Goal: Transaction & Acquisition: Purchase product/service

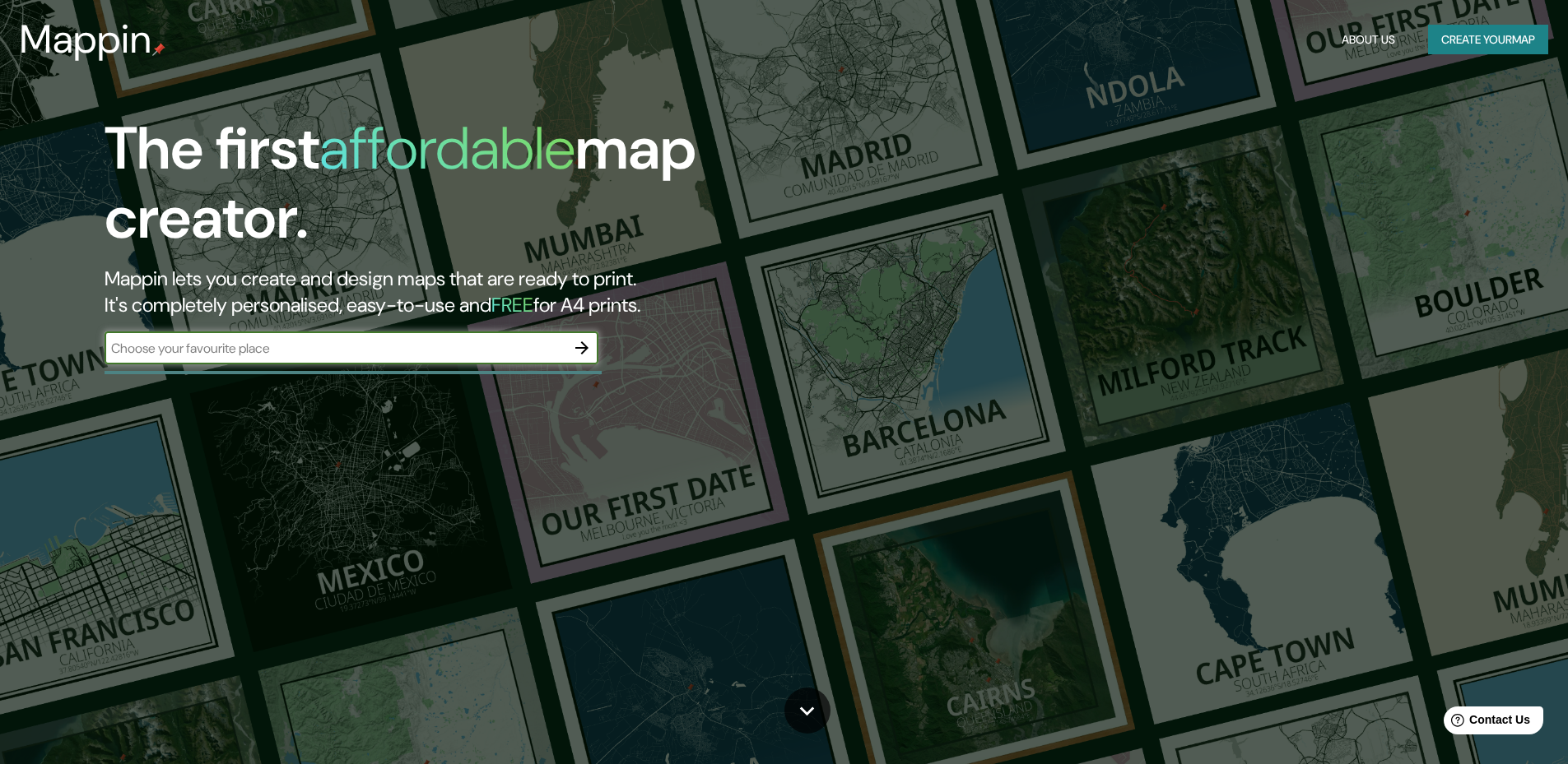
click at [276, 350] on input "text" at bounding box center [335, 348] width 461 height 19
paste input "Las caobas 146 - [PERSON_NAME]"
type input "Las caobas 146 - [PERSON_NAME]"
click at [584, 350] on icon "button" at bounding box center [581, 348] width 20 height 20
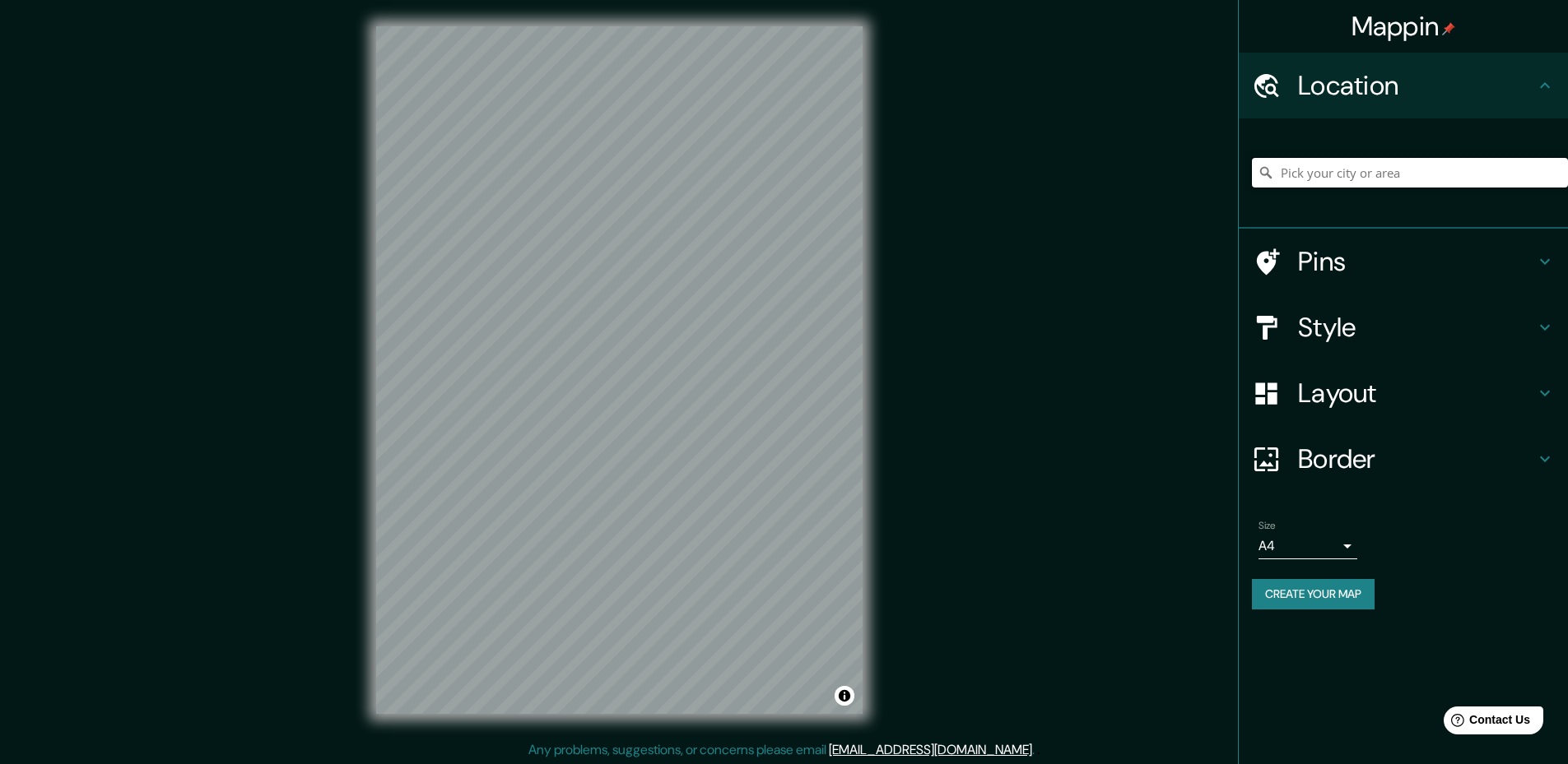
click at [1428, 177] on input "Pick your city or area" at bounding box center [1409, 172] width 316 height 30
paste input "Las caobas 146 - [PERSON_NAME]"
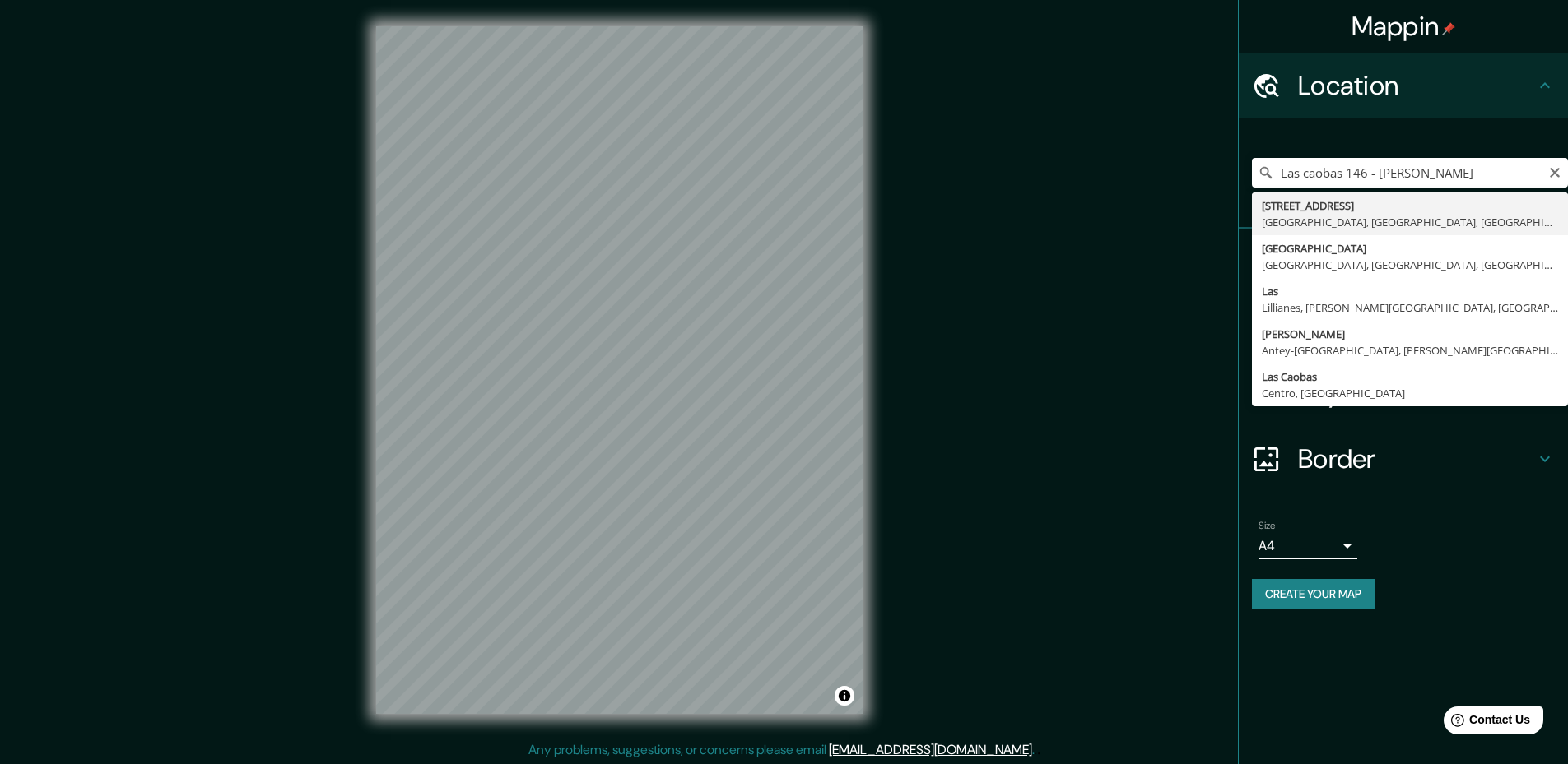
type input "[STREET_ADDRESS]"
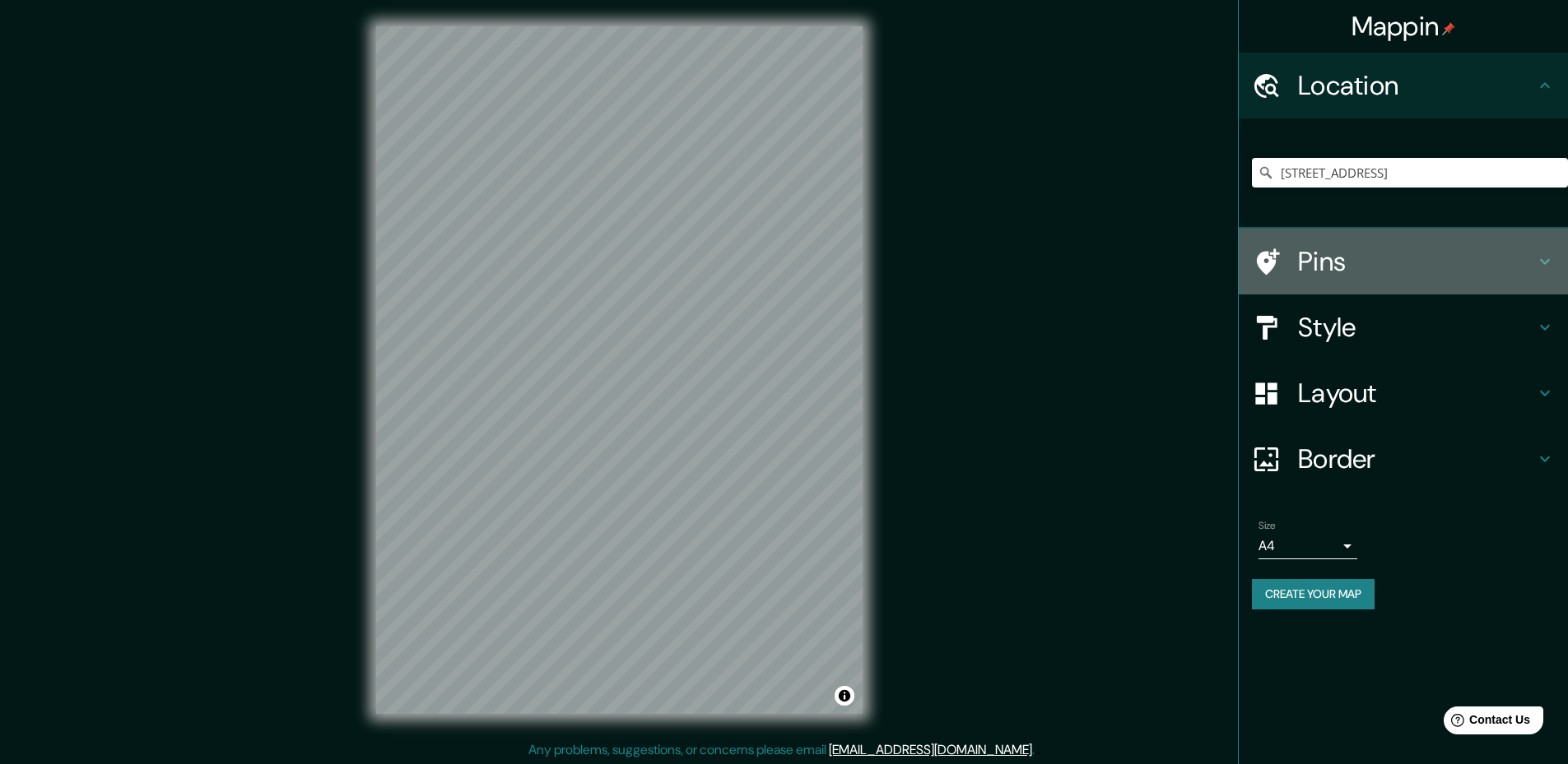
click at [1551, 259] on icon at bounding box center [1544, 261] width 20 height 20
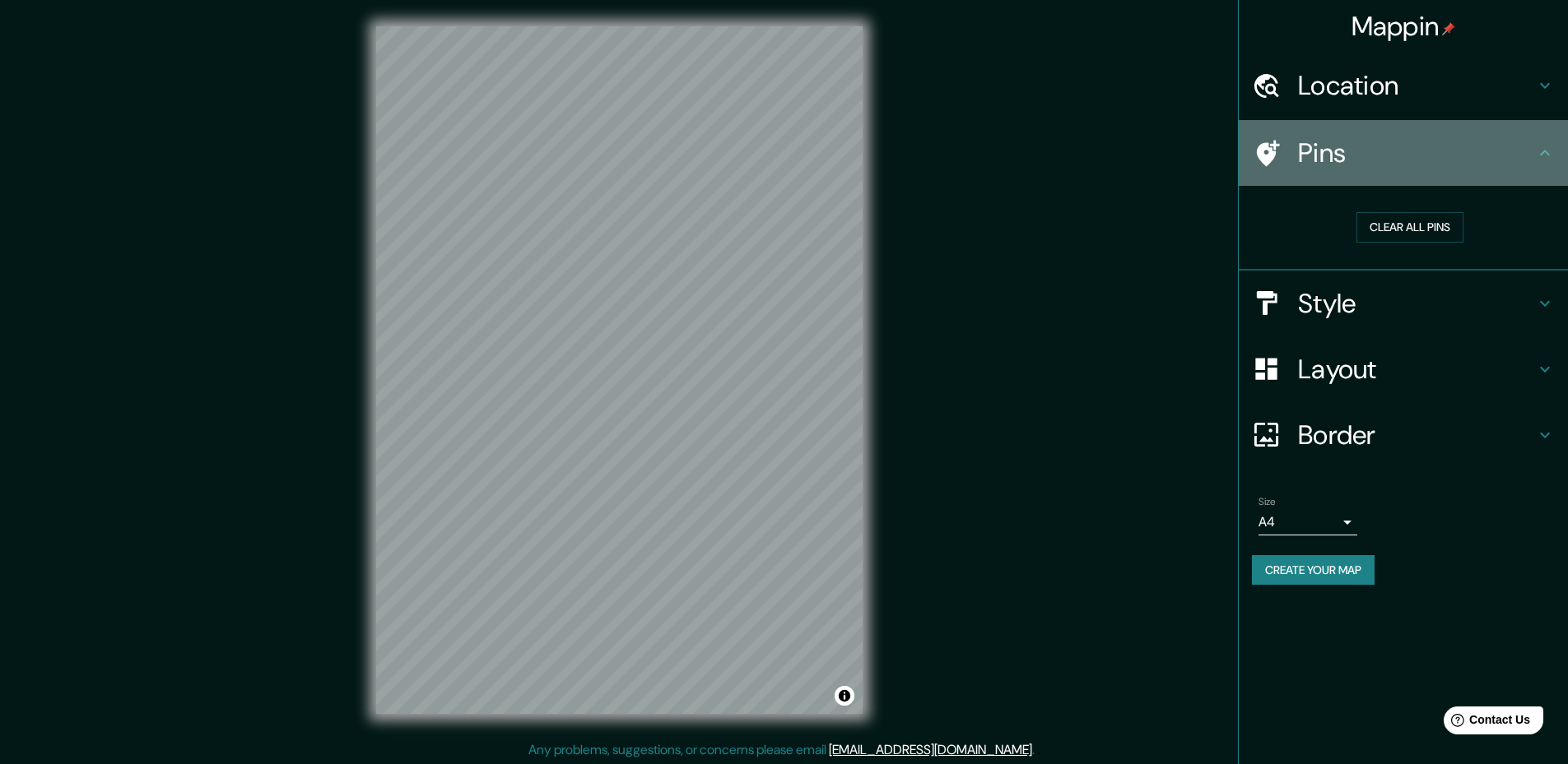
click at [1385, 171] on div "Pins" at bounding box center [1403, 153] width 329 height 66
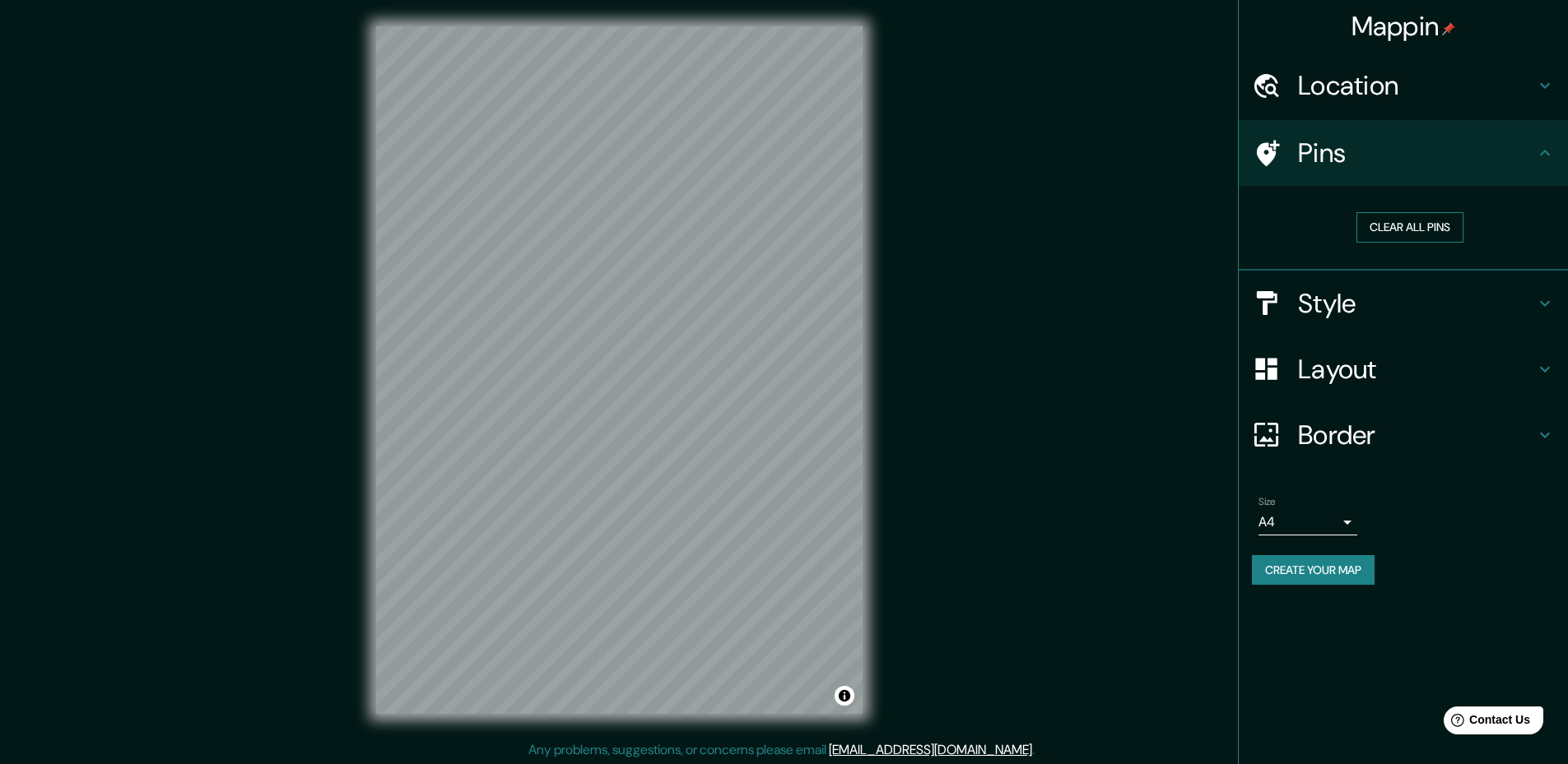
click at [1392, 222] on button "Clear all pins" at bounding box center [1409, 228] width 107 height 31
click at [1353, 292] on h4 "Style" at bounding box center [1416, 304] width 237 height 33
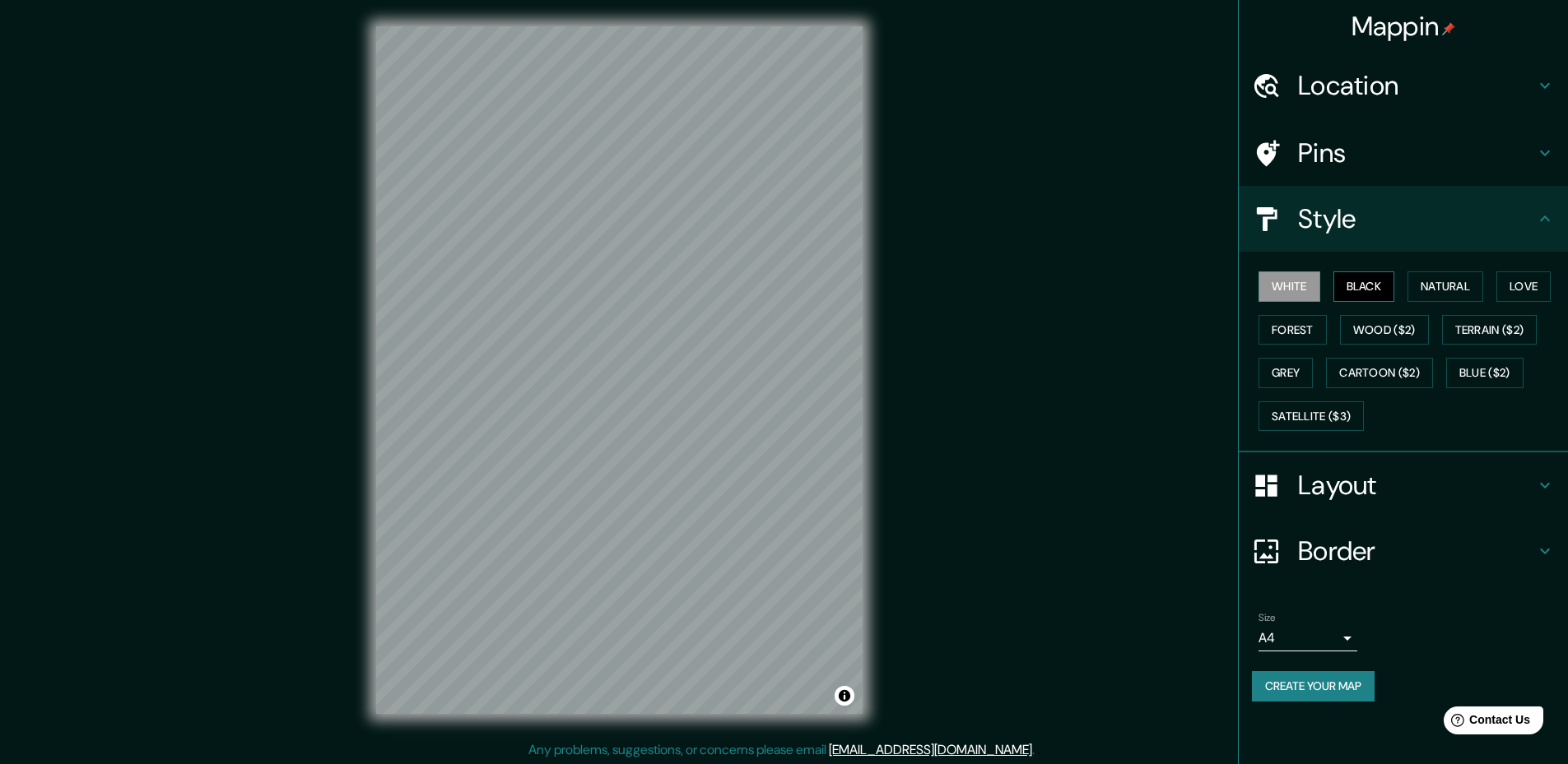
click at [1373, 286] on button "Black" at bounding box center [1364, 286] width 61 height 31
click at [1449, 291] on button "Natural" at bounding box center [1445, 286] width 76 height 31
click at [1533, 284] on button "Love" at bounding box center [1524, 286] width 55 height 31
drag, startPoint x: 1275, startPoint y: 333, endPoint x: 1379, endPoint y: 331, distance: 104.0
click at [1276, 333] on button "Forest" at bounding box center [1292, 330] width 68 height 31
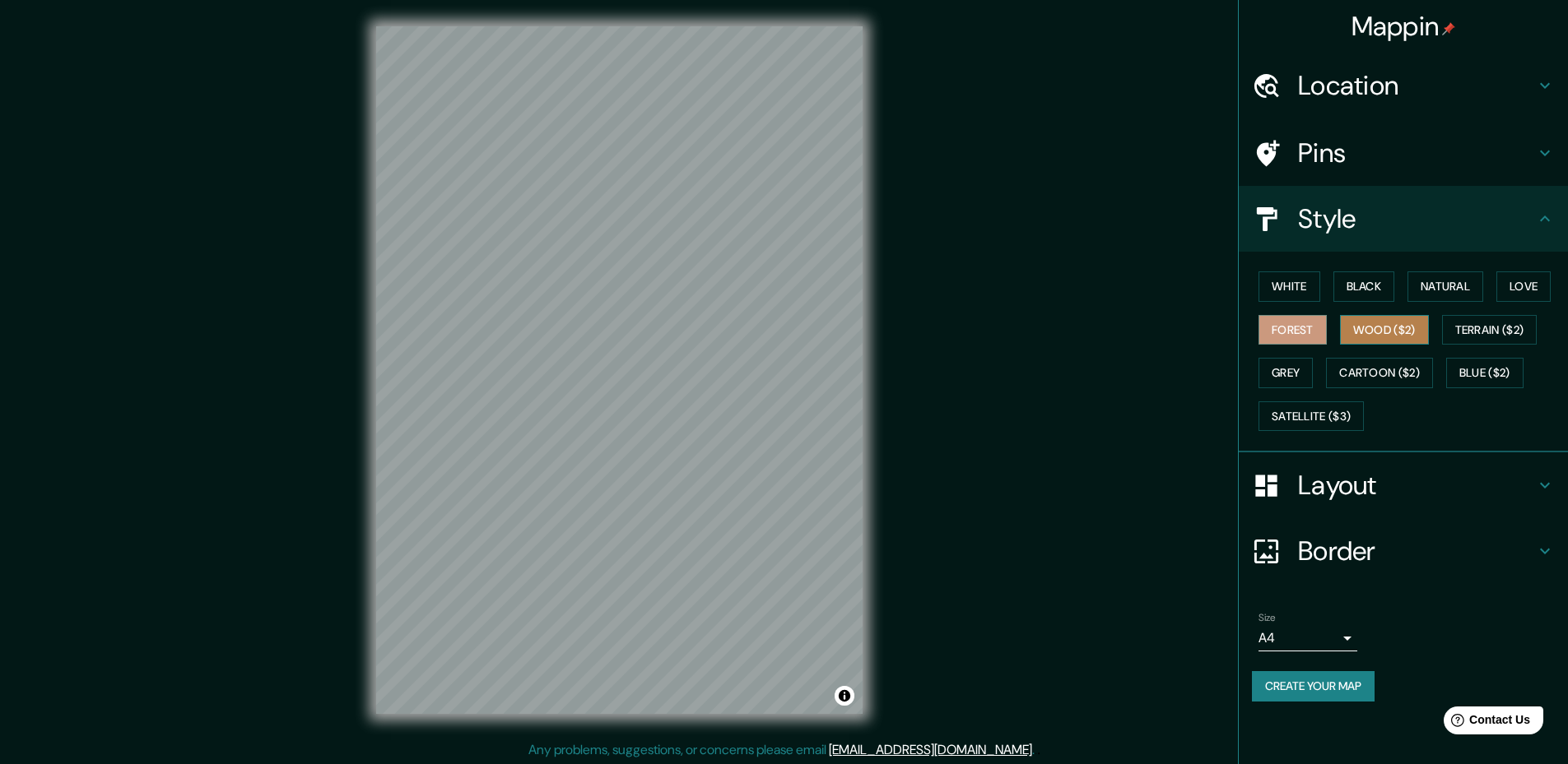
click at [1389, 329] on button "Wood ($2)" at bounding box center [1385, 330] width 89 height 31
click at [1493, 327] on button "Terrain ($2)" at bounding box center [1490, 330] width 96 height 31
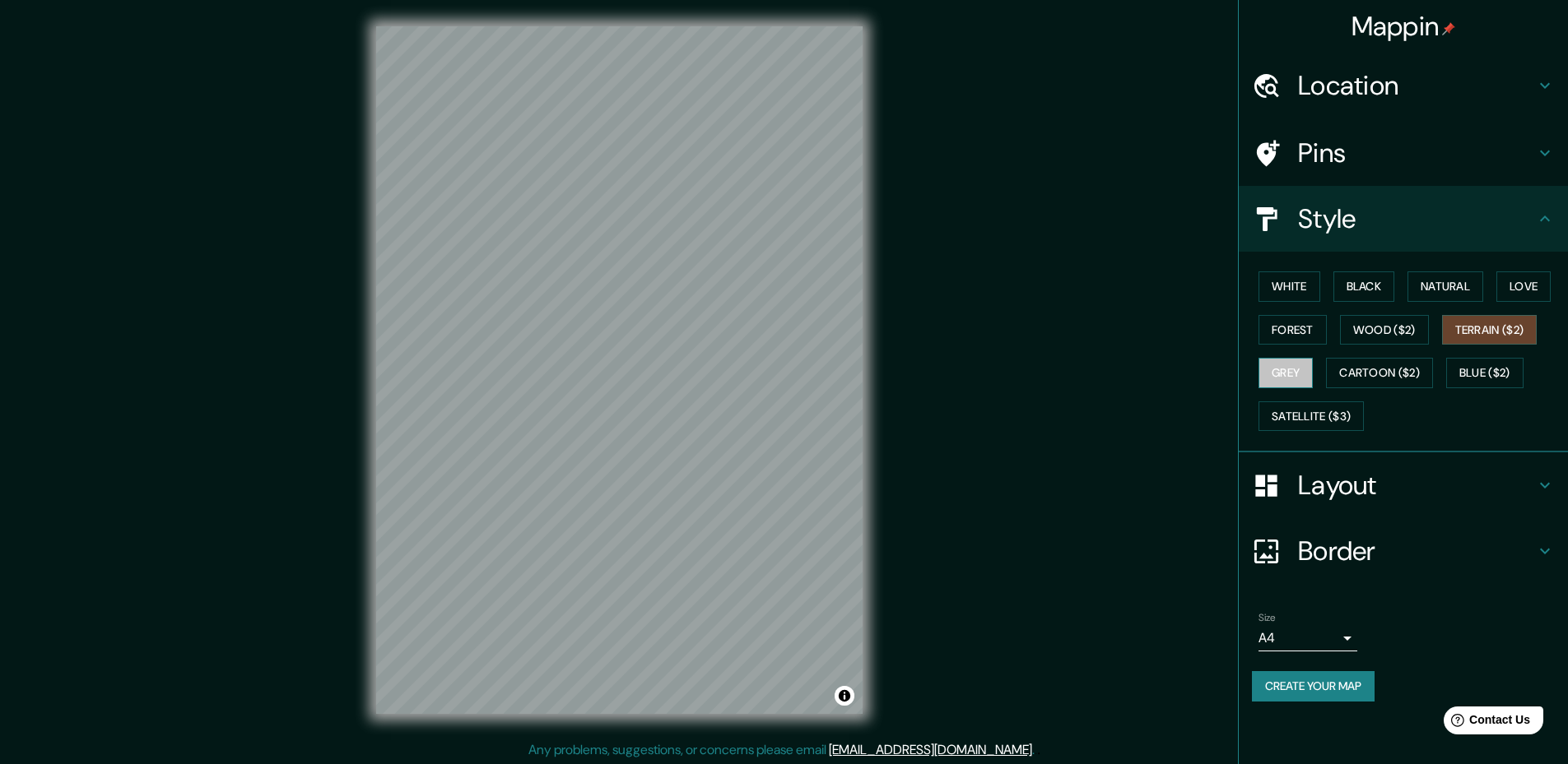
click at [1269, 372] on button "Grey" at bounding box center [1286, 373] width 55 height 31
click at [1398, 362] on button "Cartoon ($2)" at bounding box center [1379, 373] width 107 height 31
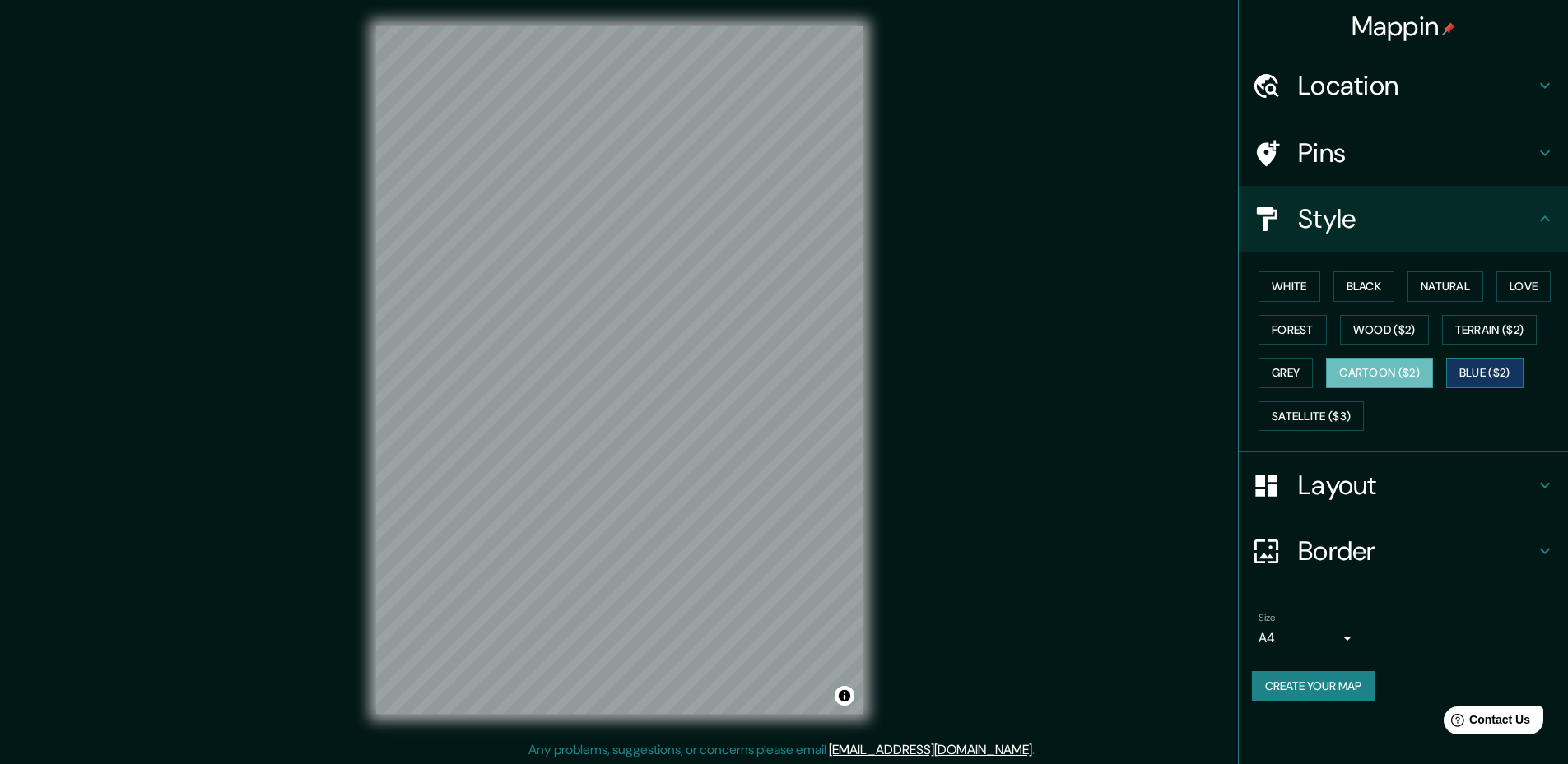
click at [1509, 366] on button "Blue ($2)" at bounding box center [1484, 373] width 78 height 31
click at [1292, 414] on button "Satellite ($3)" at bounding box center [1310, 417] width 105 height 31
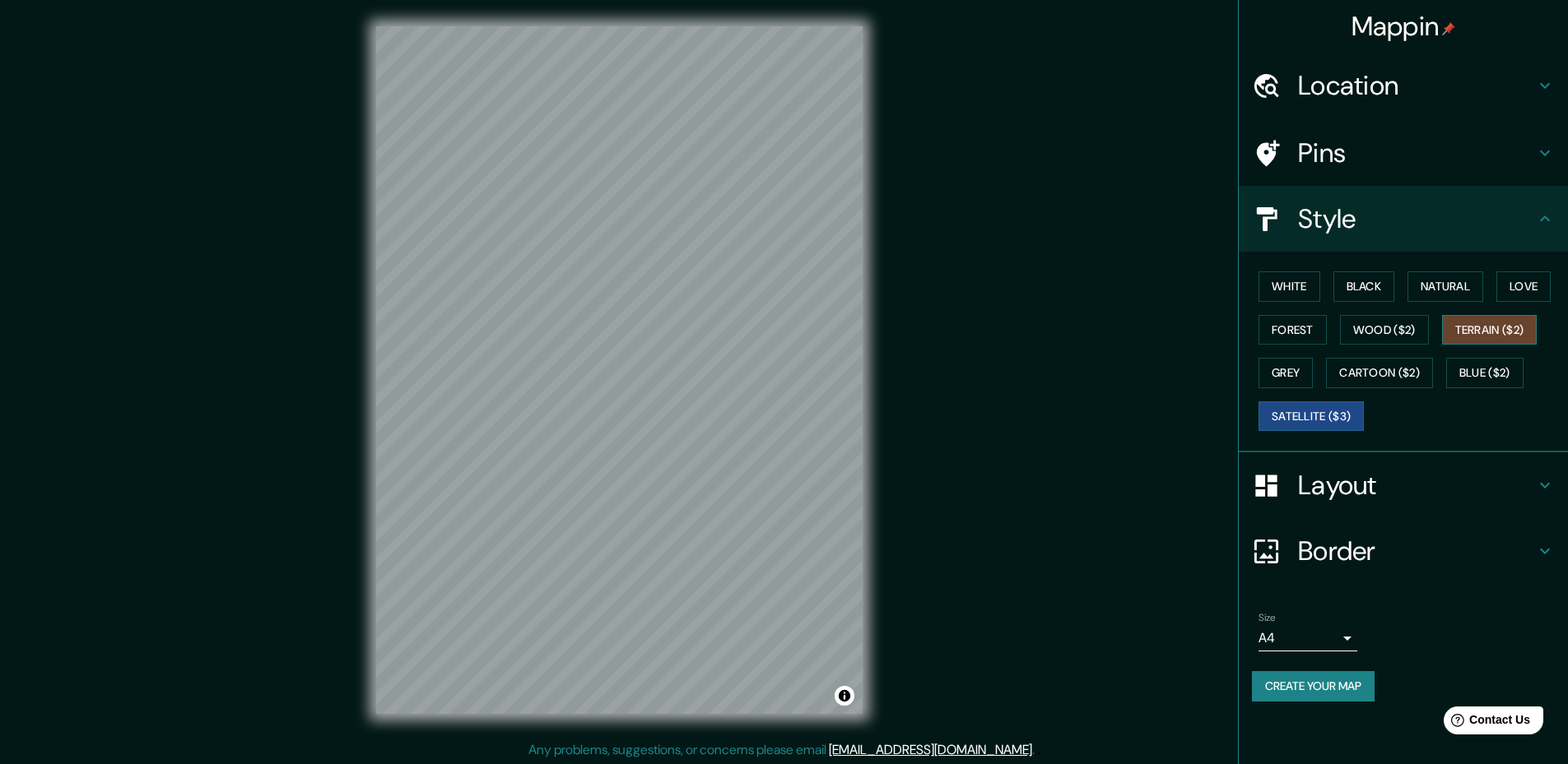
click at [1504, 332] on button "Terrain ($2)" at bounding box center [1490, 330] width 96 height 31
click at [1400, 324] on button "Wood ($2)" at bounding box center [1385, 330] width 89 height 31
click at [1380, 290] on button "Black" at bounding box center [1364, 286] width 61 height 31
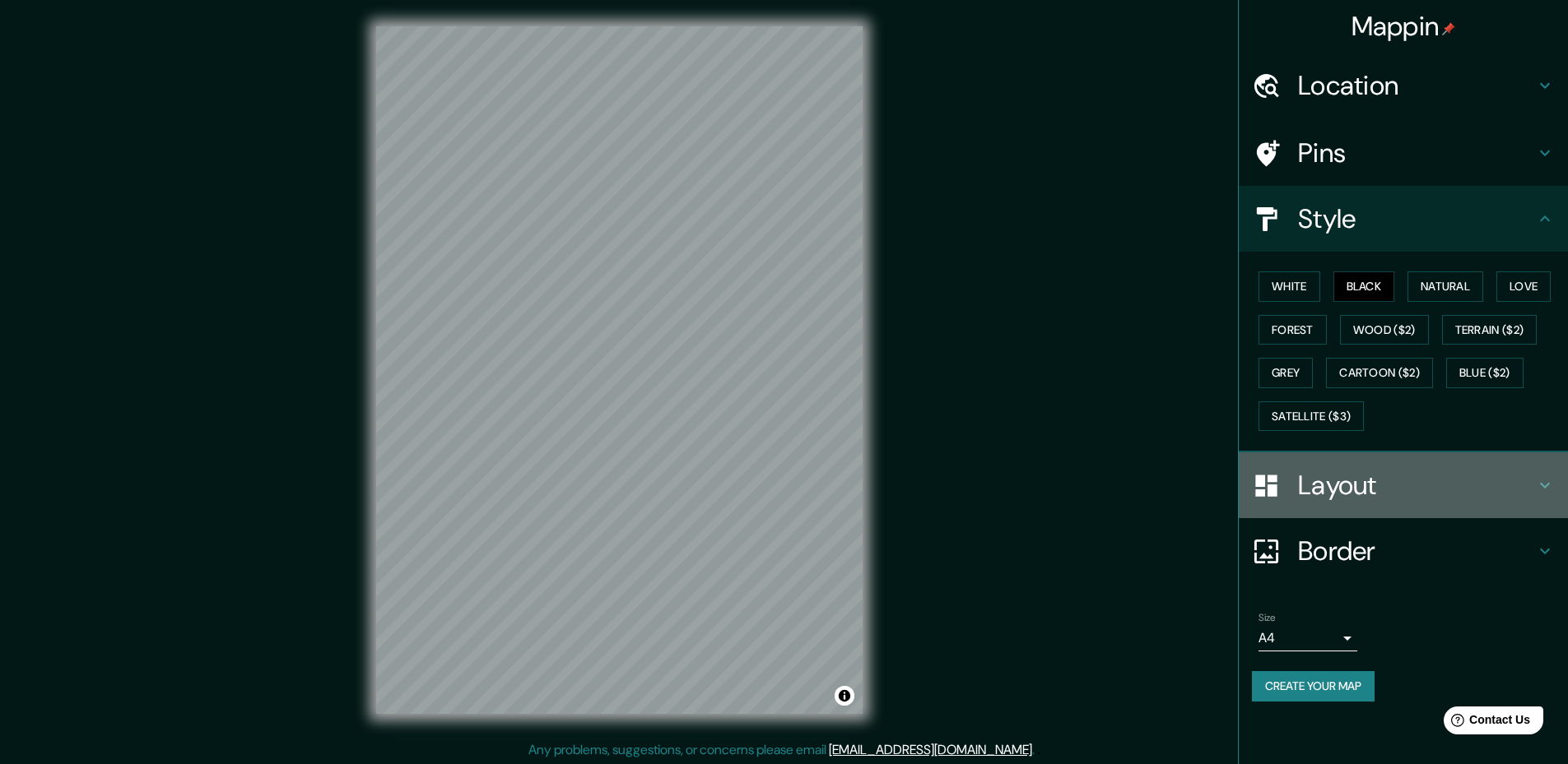
click at [1437, 478] on h4 "Layout" at bounding box center [1416, 485] width 237 height 33
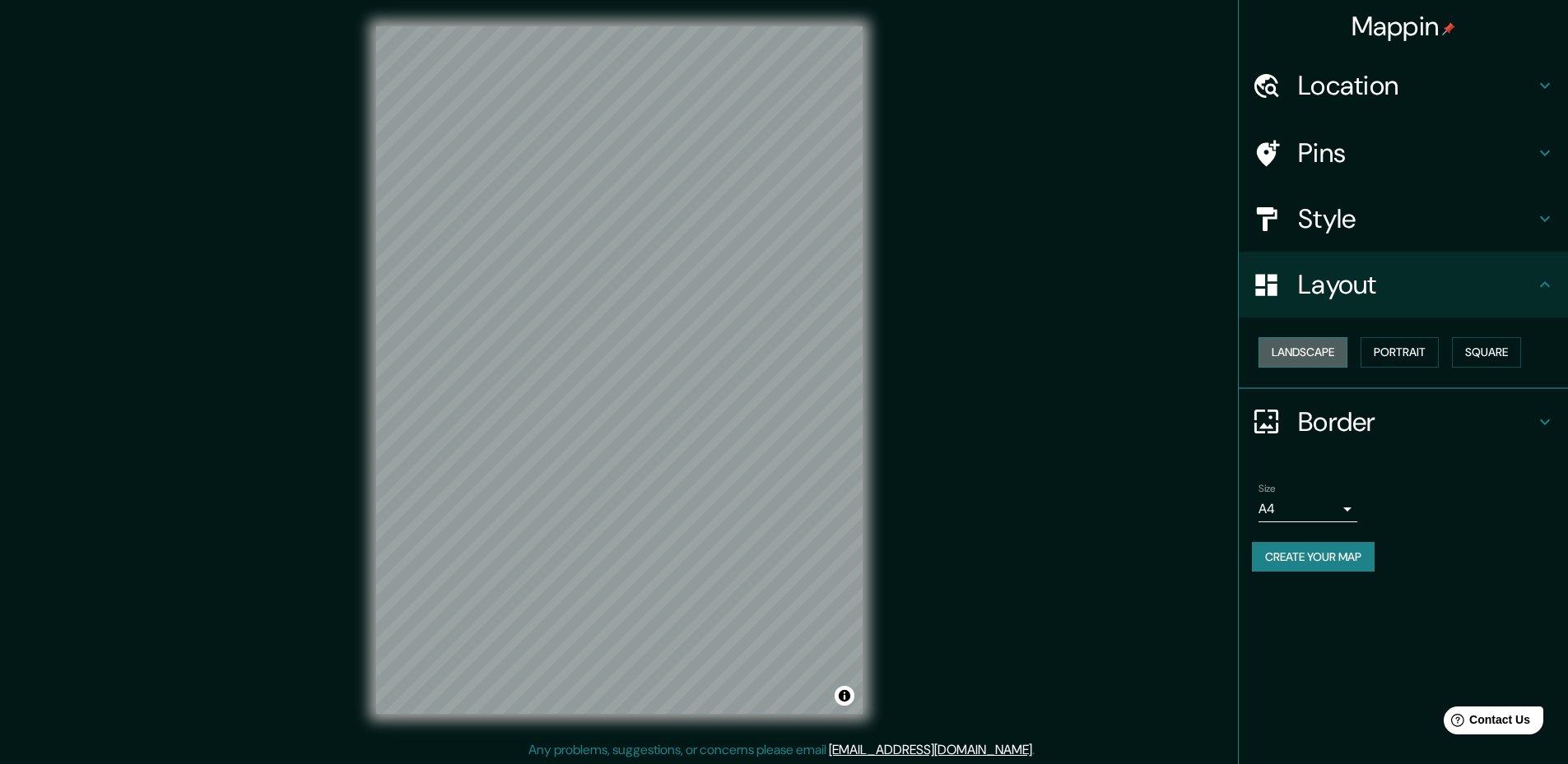
click at [1320, 353] on button "Landscape" at bounding box center [1303, 353] width 89 height 31
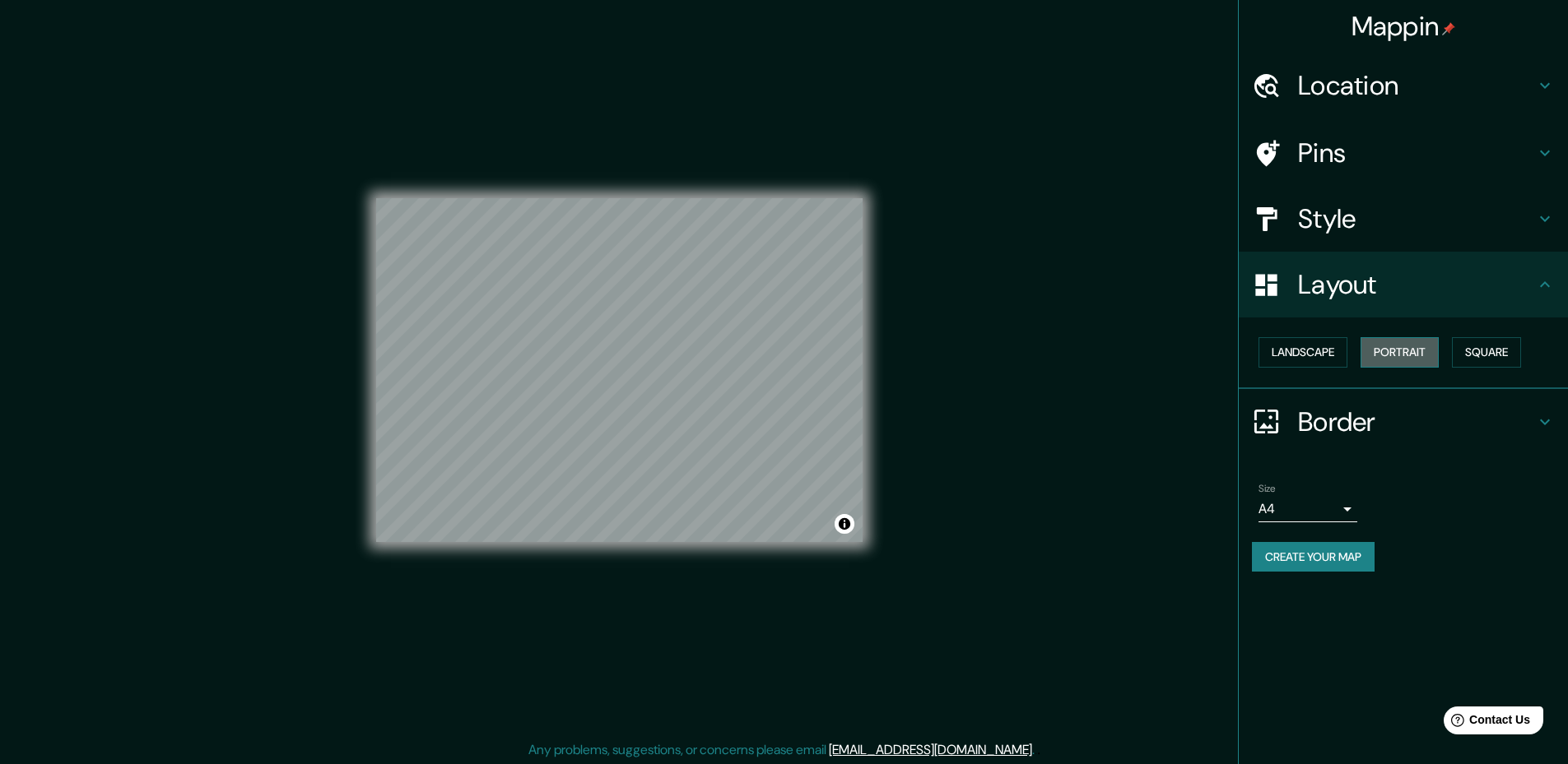
click at [1385, 352] on button "Portrait" at bounding box center [1400, 353] width 78 height 31
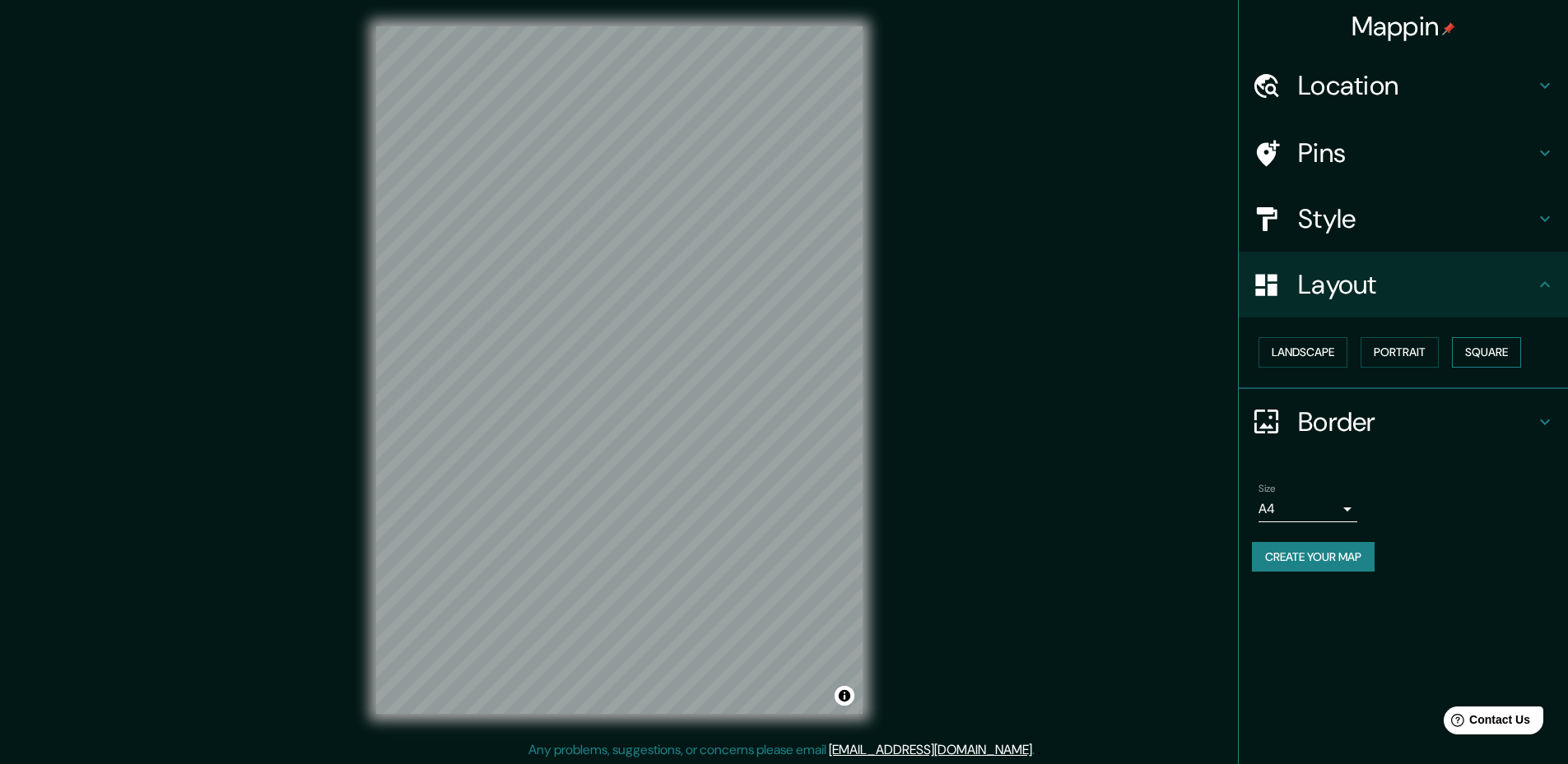
click at [1496, 350] on button "Square" at bounding box center [1486, 353] width 69 height 31
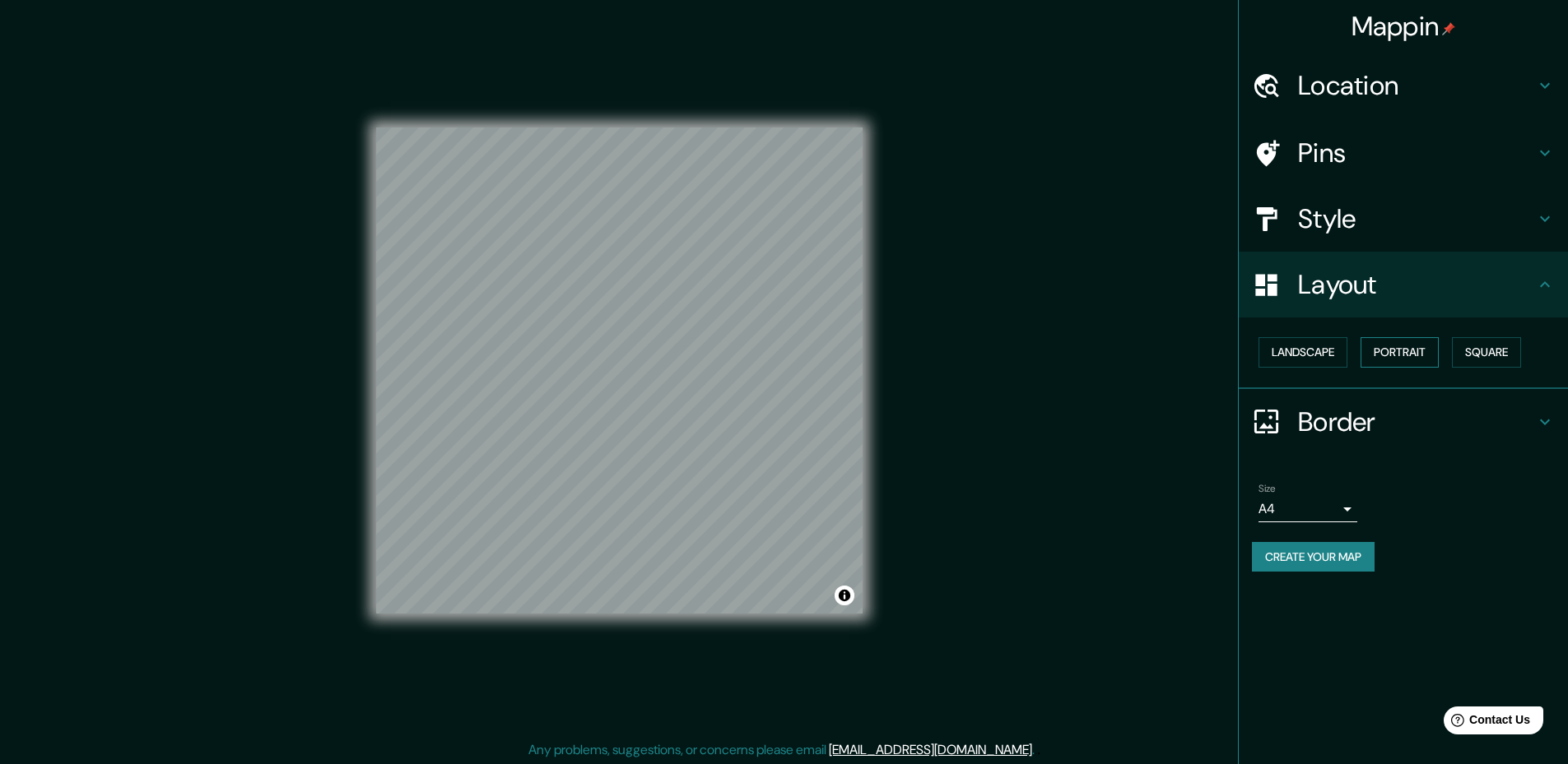
click at [1411, 350] on button "Portrait" at bounding box center [1400, 353] width 78 height 31
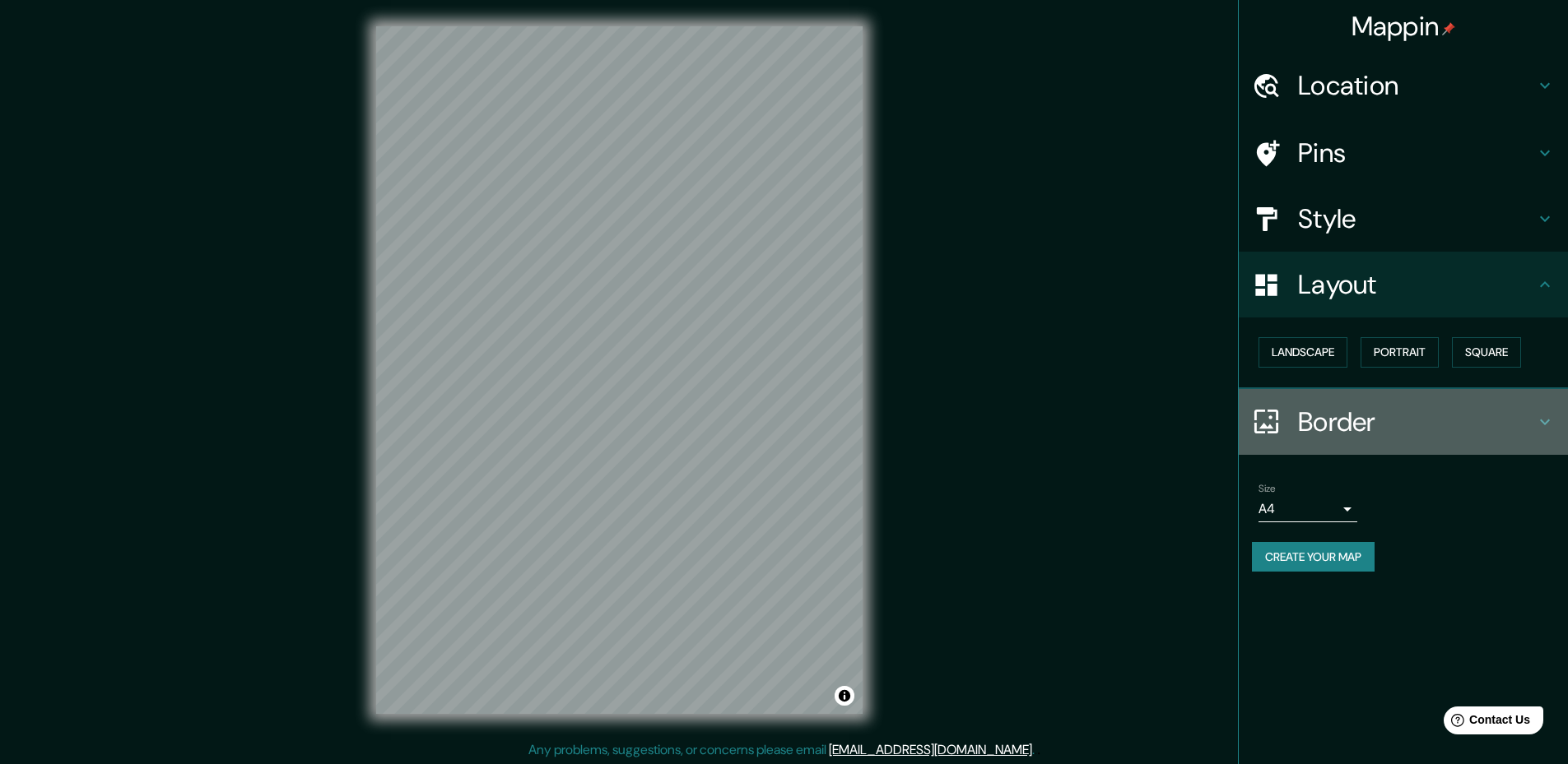
click at [1393, 425] on h4 "Border" at bounding box center [1416, 422] width 237 height 33
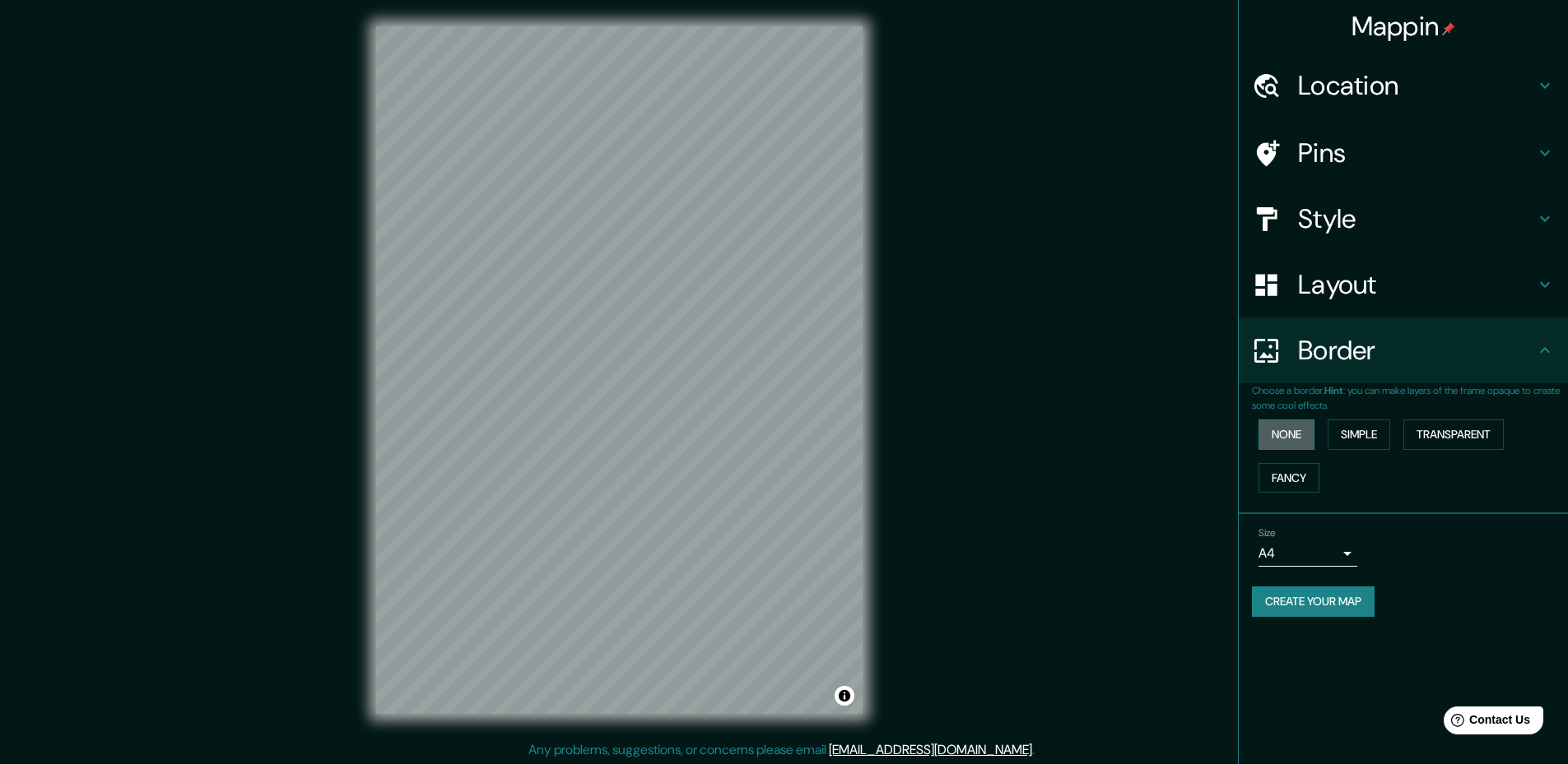
click at [1286, 433] on button "None" at bounding box center [1286, 435] width 56 height 31
drag, startPoint x: 1391, startPoint y: 431, endPoint x: 1366, endPoint y: 432, distance: 25.0
click at [1389, 431] on button "Simple" at bounding box center [1358, 435] width 62 height 31
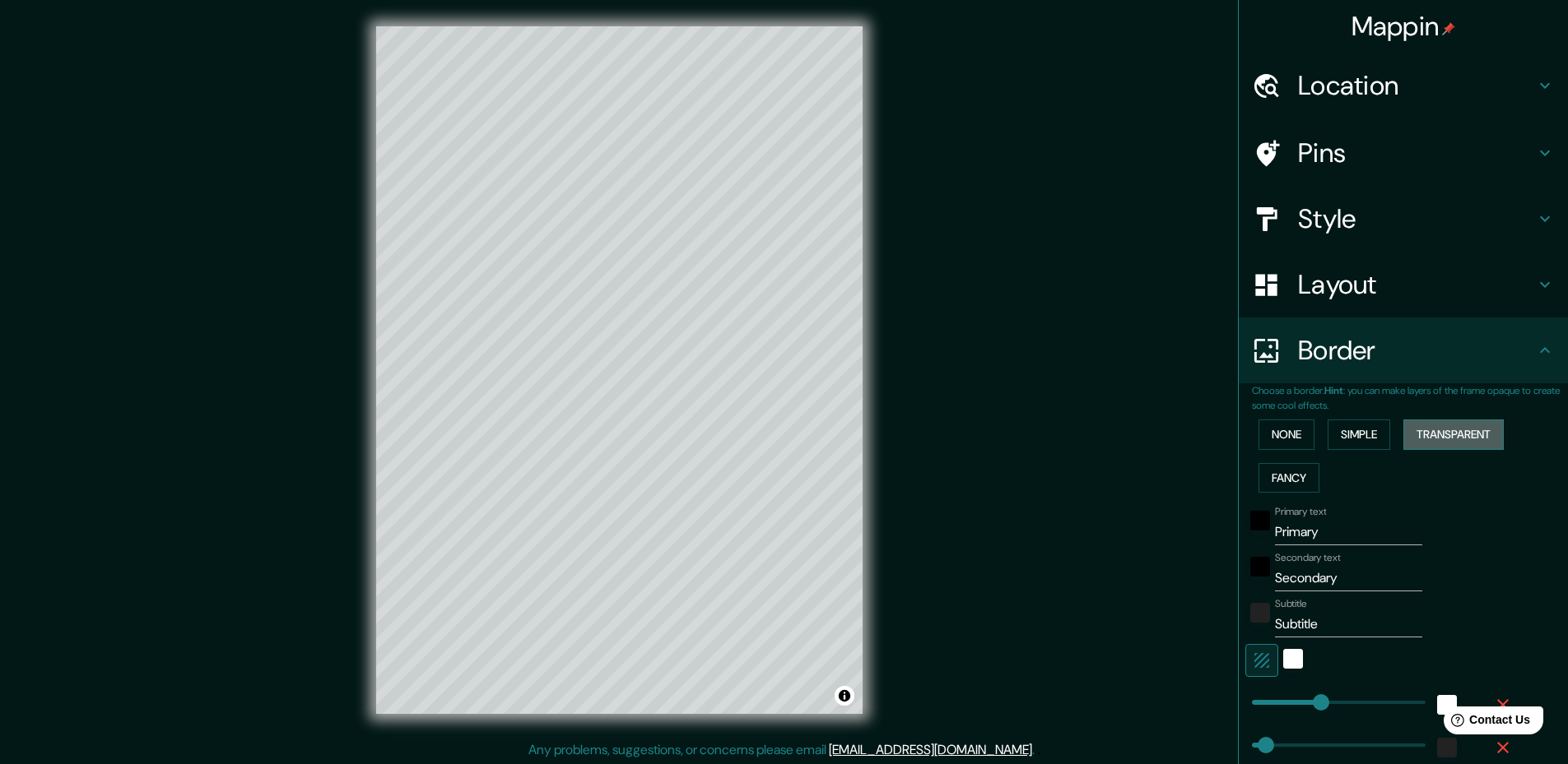
click at [1436, 431] on button "Transparent" at bounding box center [1454, 435] width 101 height 31
drag, startPoint x: 1279, startPoint y: 476, endPoint x: 1296, endPoint y: 460, distance: 23.3
click at [1280, 476] on button "Fancy" at bounding box center [1288, 478] width 61 height 31
click at [1296, 444] on button "None" at bounding box center [1286, 435] width 56 height 31
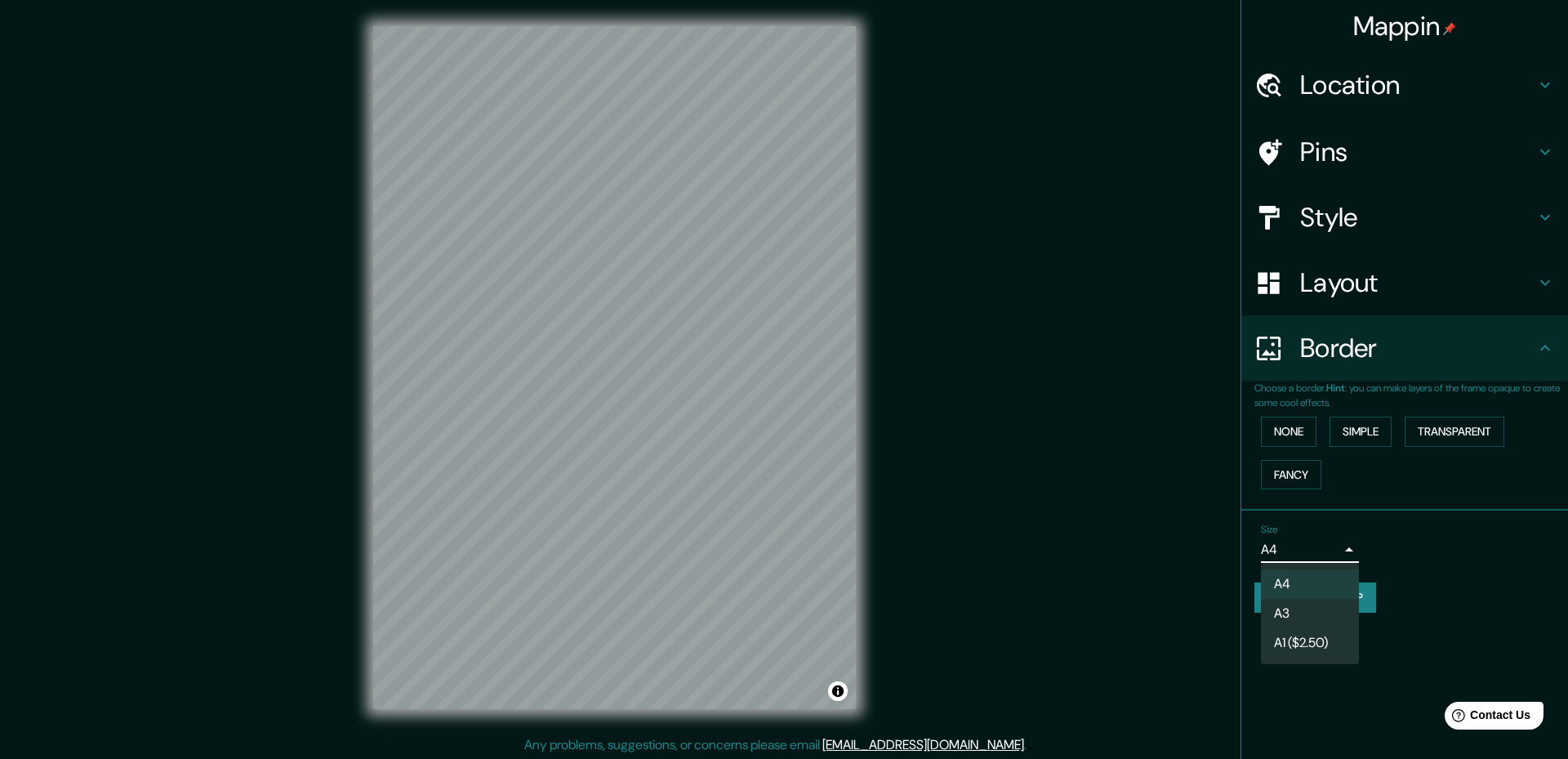
click at [1314, 552] on body "Mappin Location [STREET_ADDRESS] Pins Style Layout Border Choose a border. Hint…" at bounding box center [784, 380] width 1568 height 759
click at [1472, 595] on div at bounding box center [784, 380] width 1568 height 759
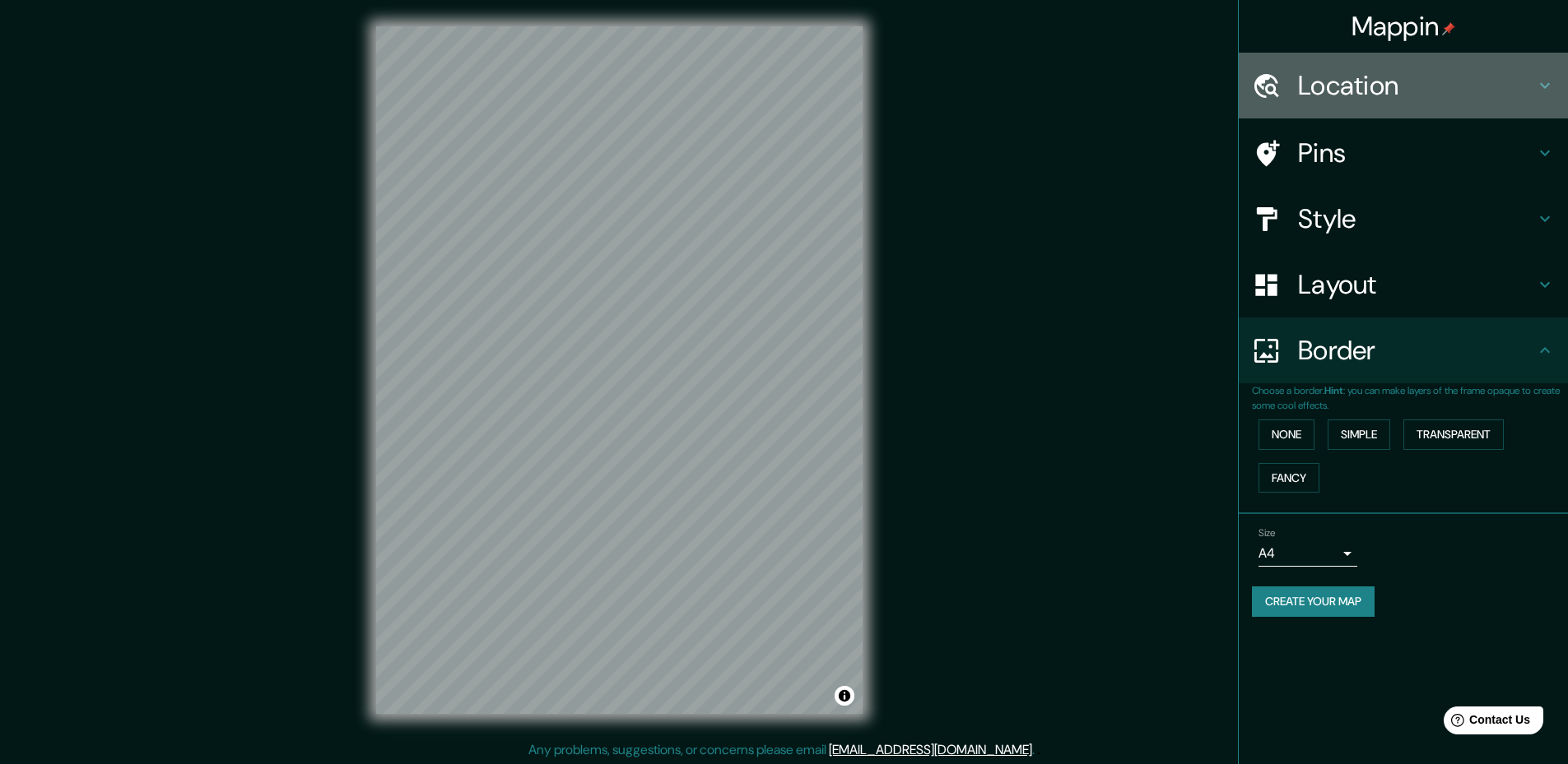
click at [1356, 101] on h4 "Location" at bounding box center [1416, 85] width 237 height 33
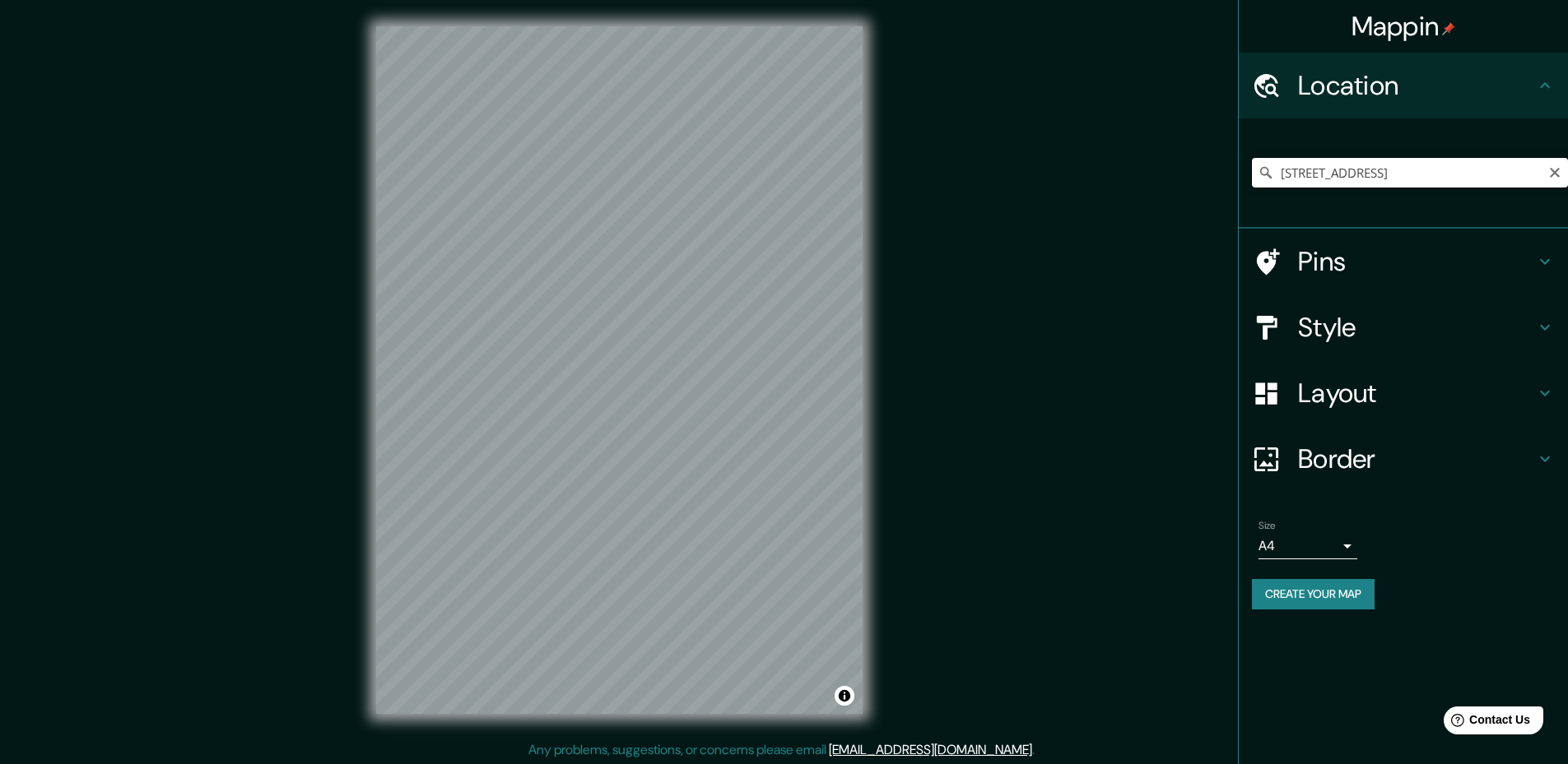
click at [1365, 168] on input "[STREET_ADDRESS]" at bounding box center [1409, 172] width 316 height 30
